Goal: Transaction & Acquisition: Purchase product/service

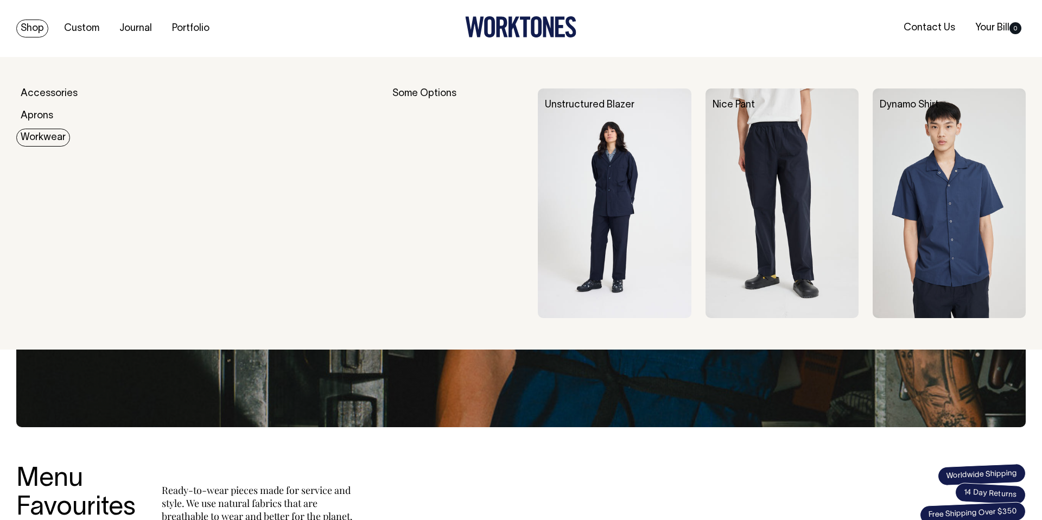
click at [926, 187] on img at bounding box center [949, 203] width 153 height 230
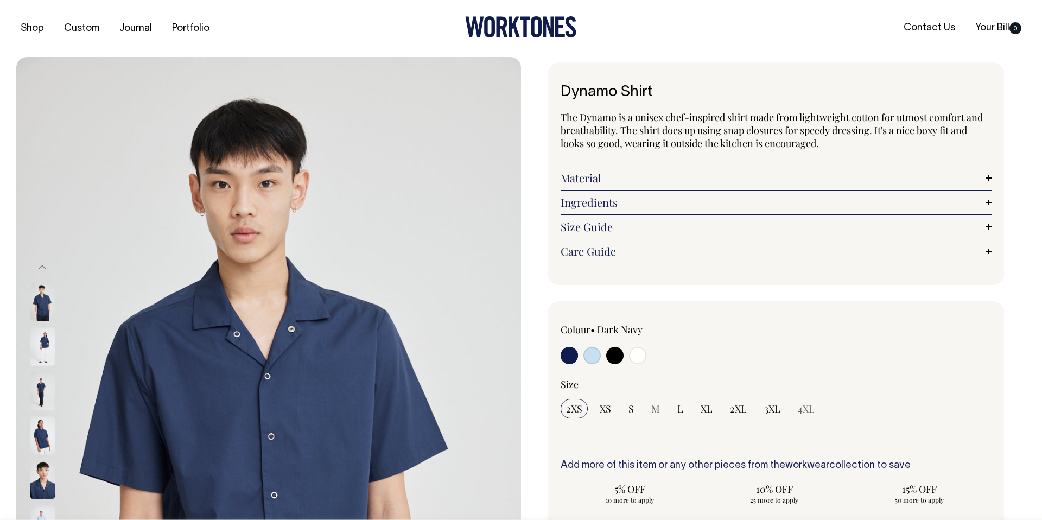
click at [588, 351] on input "radio" at bounding box center [591, 355] width 17 height 17
radio input "true"
select select "True Blue"
